Goal: Information Seeking & Learning: Learn about a topic

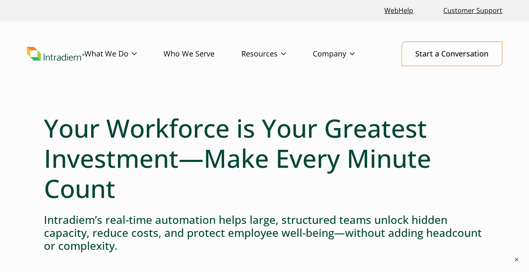
click at [184, 57] on link "Who We Serve" at bounding box center [202, 54] width 78 height 24
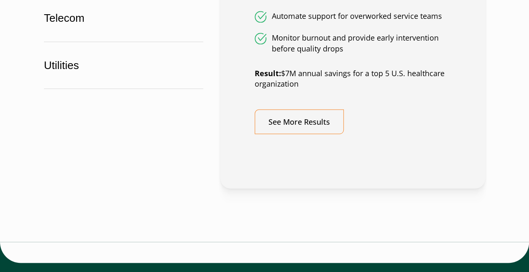
scroll to position [792, 0]
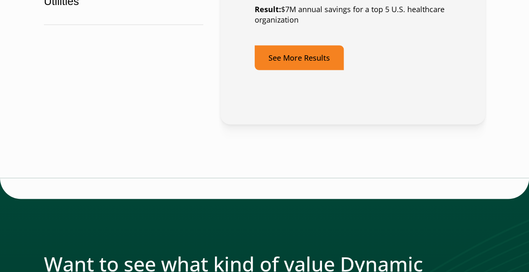
click at [317, 55] on link "See More Results" at bounding box center [299, 57] width 89 height 25
